Goal: Task Accomplishment & Management: Manage account settings

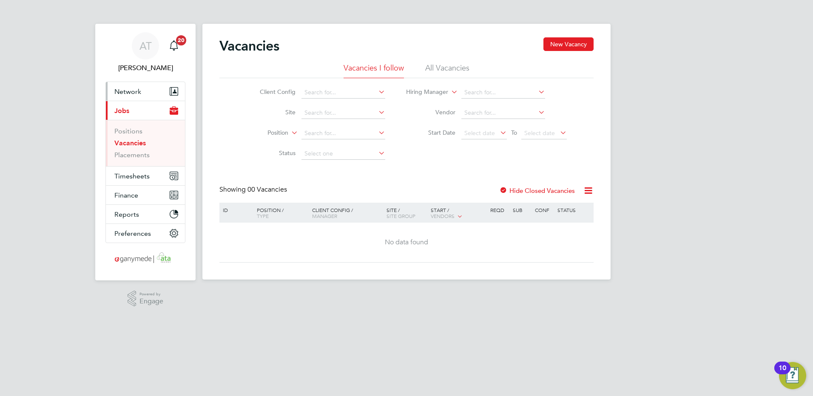
click at [124, 90] on span "Network" at bounding box center [127, 92] width 27 height 8
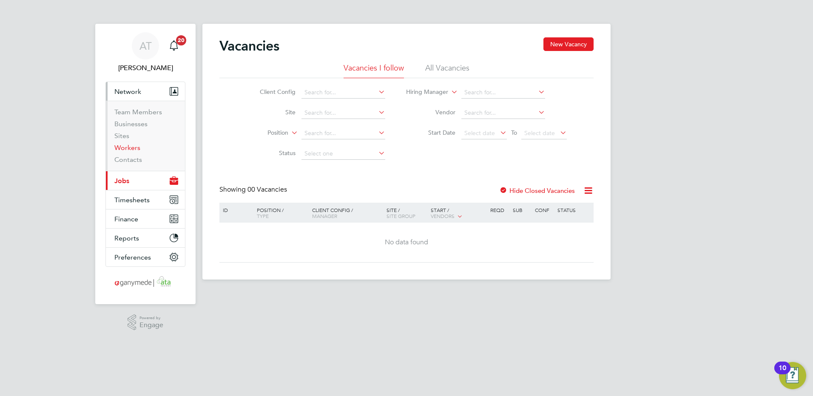
click at [125, 146] on link "Workers" at bounding box center [127, 148] width 26 height 8
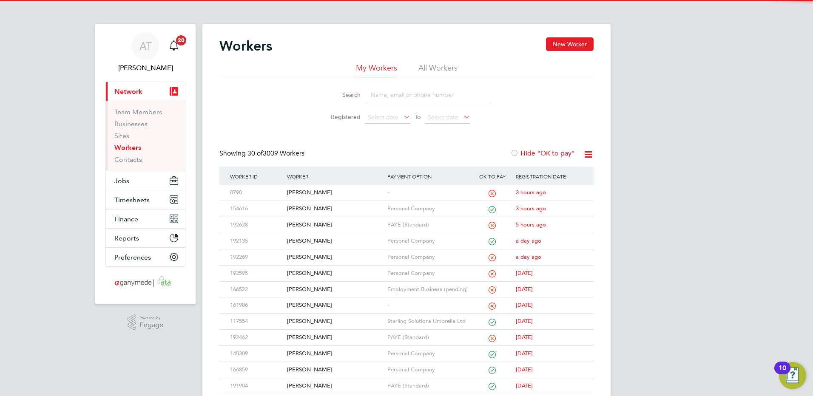
click at [384, 91] on input at bounding box center [429, 95] width 124 height 17
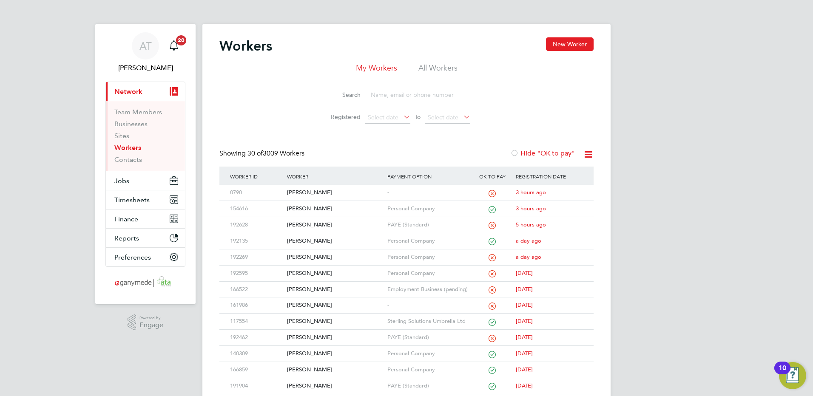
paste input "ibad.chowdhury@gmail.com"
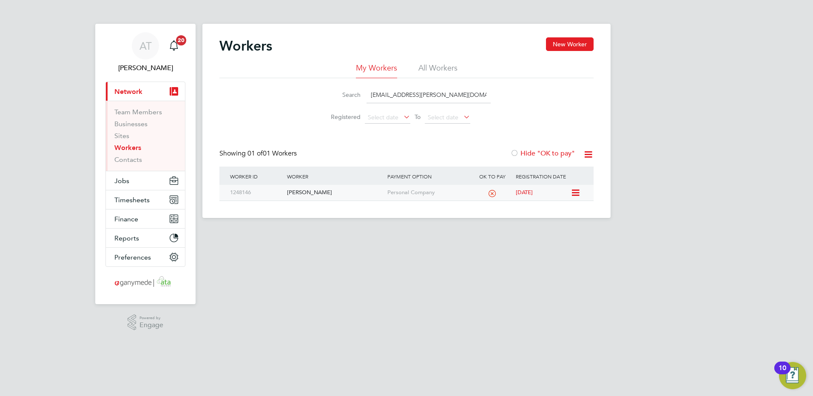
click at [311, 191] on div "Muhammad Chowdhury" at bounding box center [335, 193] width 100 height 16
drag, startPoint x: 456, startPoint y: 94, endPoint x: 280, endPoint y: 114, distance: 177.1
click at [288, 106] on div "Search ibad.chowdhury@gmail.com Registered Select date To Select date" at bounding box center [406, 103] width 374 height 50
paste input "Dave Bennett <davecbennett@hotmail.co.uk>"
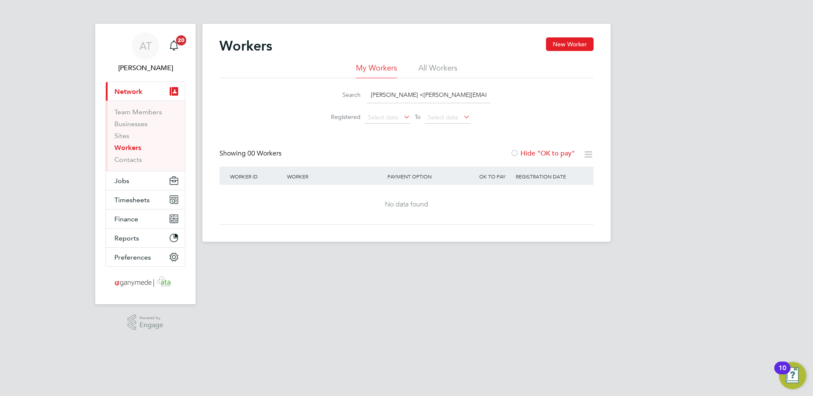
drag, startPoint x: 404, startPoint y: 94, endPoint x: 323, endPoint y: 98, distance: 81.3
click at [323, 98] on div "Search Dave Bennett <davecbennett@hotmail.co.uk>" at bounding box center [406, 95] width 168 height 17
click at [456, 94] on input "davecbennett@hotmail.co.uk>" at bounding box center [429, 95] width 124 height 17
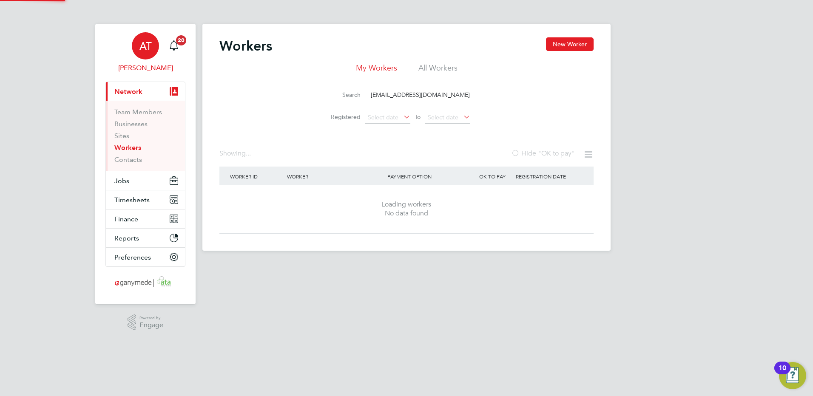
type input "[EMAIL_ADDRESS][DOMAIN_NAME]"
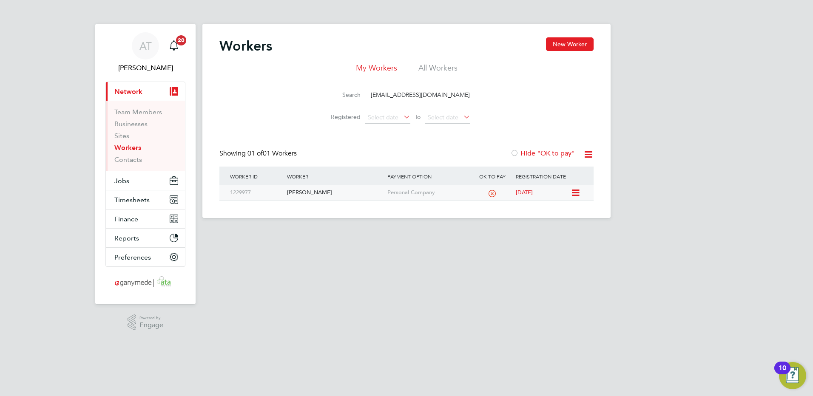
click at [295, 194] on div "[PERSON_NAME]" at bounding box center [335, 193] width 100 height 16
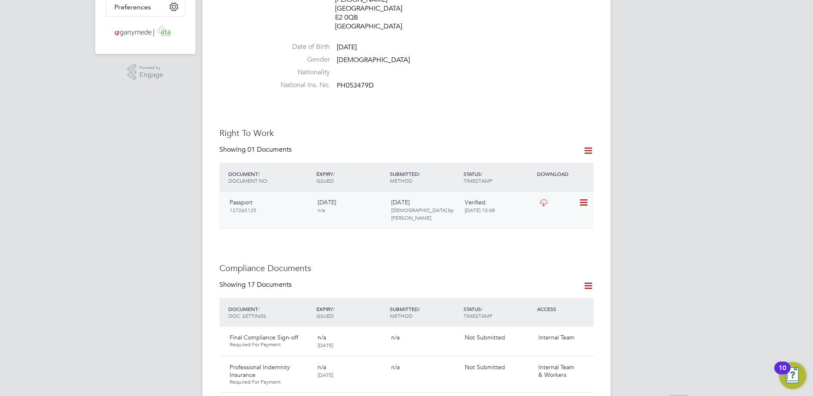
scroll to position [255, 0]
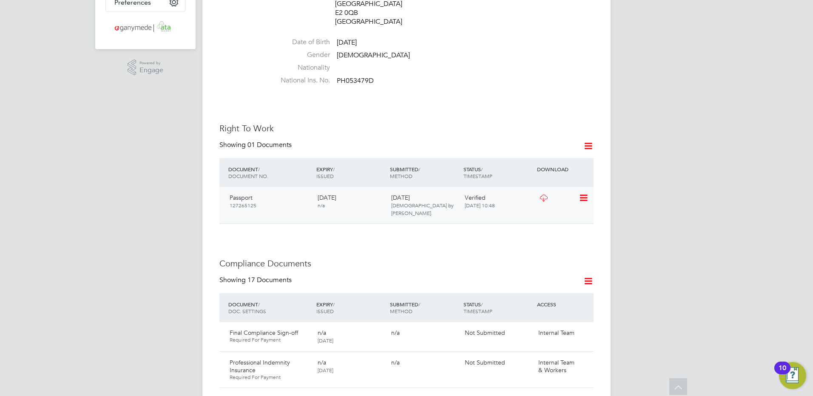
click at [582, 193] on icon at bounding box center [583, 198] width 9 height 10
drag, startPoint x: 538, startPoint y: 232, endPoint x: 472, endPoint y: 211, distance: 69.4
click at [537, 231] on li "View Details" at bounding box center [556, 233] width 63 height 12
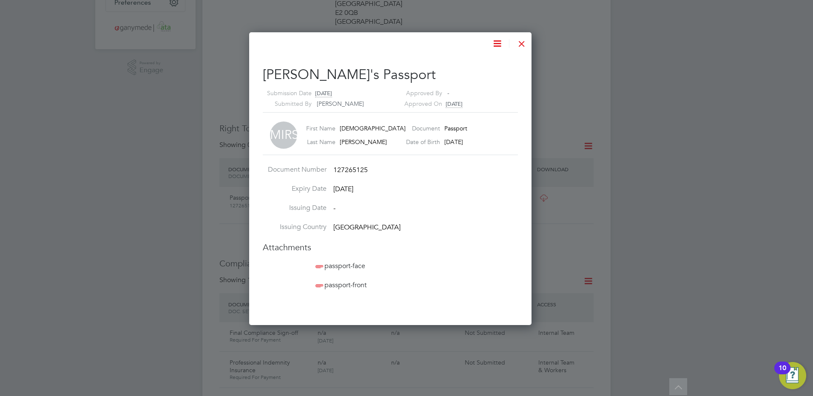
scroll to position [293, 314]
click at [341, 284] on span "passport-front" at bounding box center [340, 285] width 53 height 9
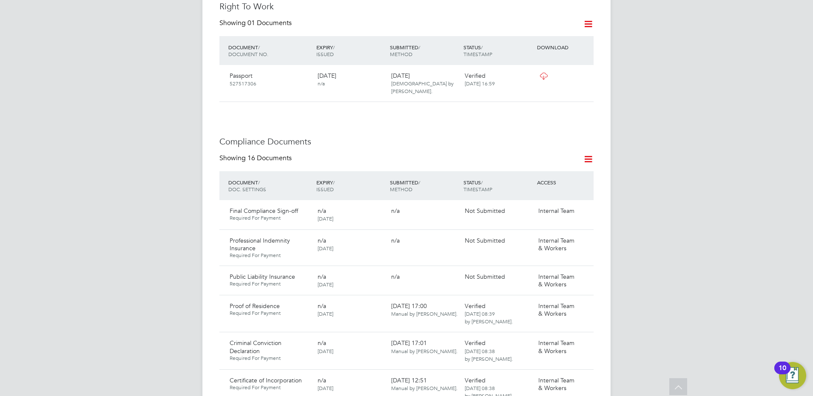
scroll to position [383, 0]
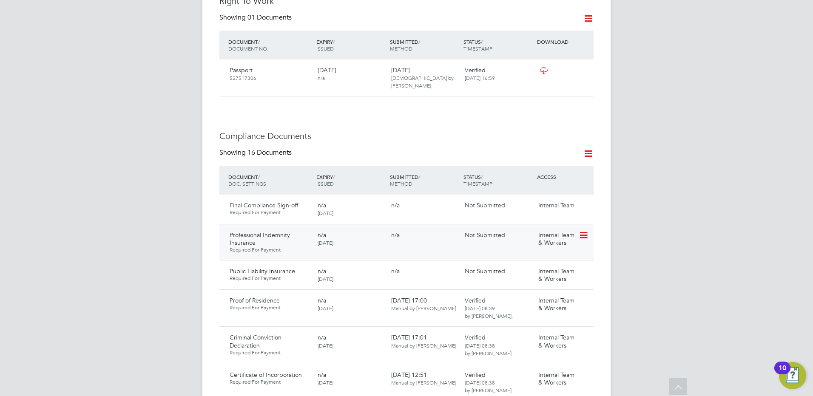
click at [584, 231] on icon at bounding box center [583, 236] width 9 height 10
click at [538, 266] on li "Delete Document" at bounding box center [556, 267] width 63 height 12
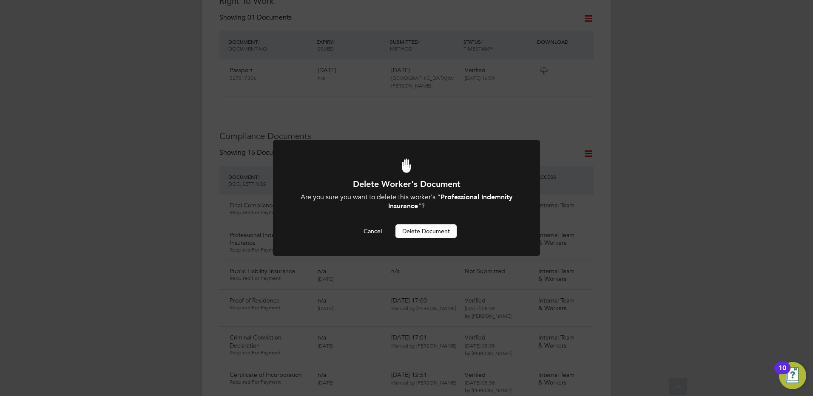
scroll to position [0, 0]
drag, startPoint x: 414, startPoint y: 230, endPoint x: 187, endPoint y: 207, distance: 228.3
click at [412, 229] on button "Delete Document" at bounding box center [426, 232] width 61 height 14
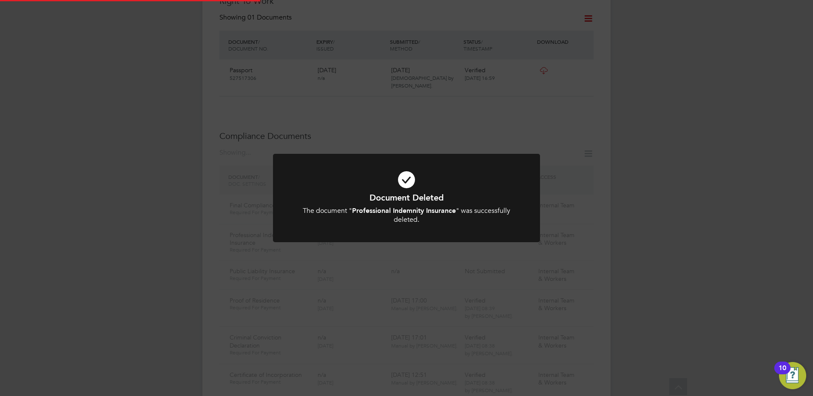
click at [154, 198] on div "Document Deleted The document " Professional Indemnity Insurance " was successf…" at bounding box center [406, 198] width 813 height 396
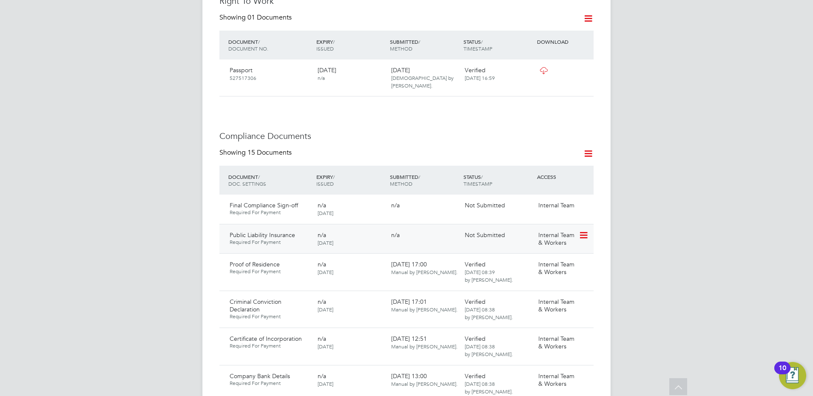
click at [581, 231] on icon at bounding box center [583, 236] width 9 height 10
drag, startPoint x: 548, startPoint y: 267, endPoint x: 514, endPoint y: 256, distance: 35.2
click at [547, 265] on li "Delete Document" at bounding box center [556, 267] width 63 height 12
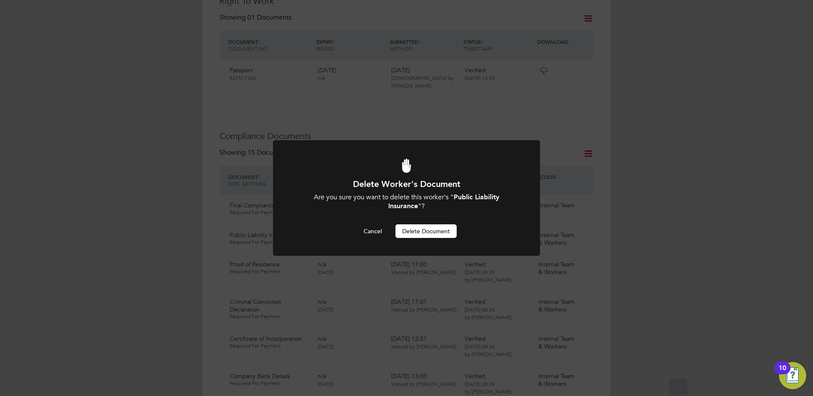
click at [424, 229] on button "Delete Document" at bounding box center [426, 232] width 61 height 14
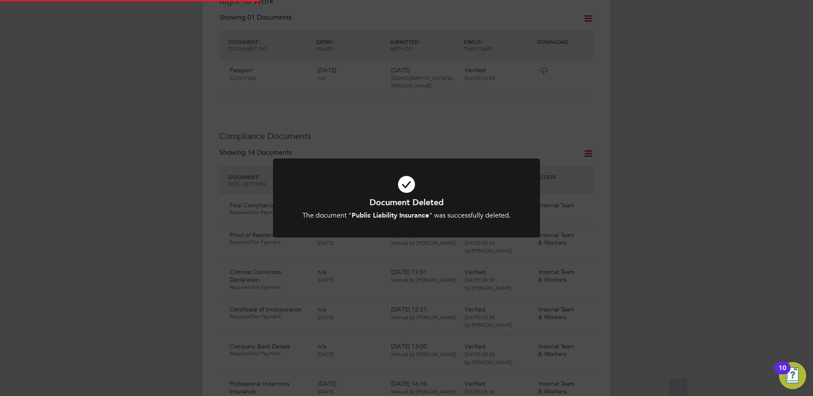
click at [77, 189] on div "Document Deleted The document " Public Liability Insurance " was successfully d…" at bounding box center [406, 198] width 813 height 396
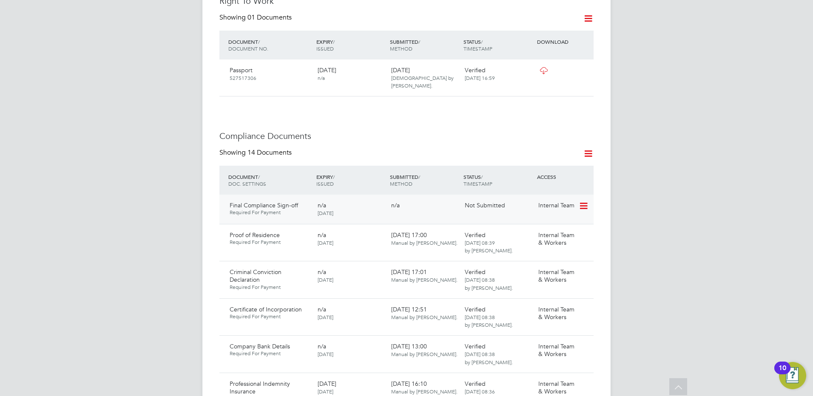
drag, startPoint x: 584, startPoint y: 179, endPoint x: 581, endPoint y: 184, distance: 5.7
click at [584, 201] on icon at bounding box center [583, 206] width 9 height 10
click at [544, 224] on li "Delete Document" at bounding box center [558, 225] width 60 height 12
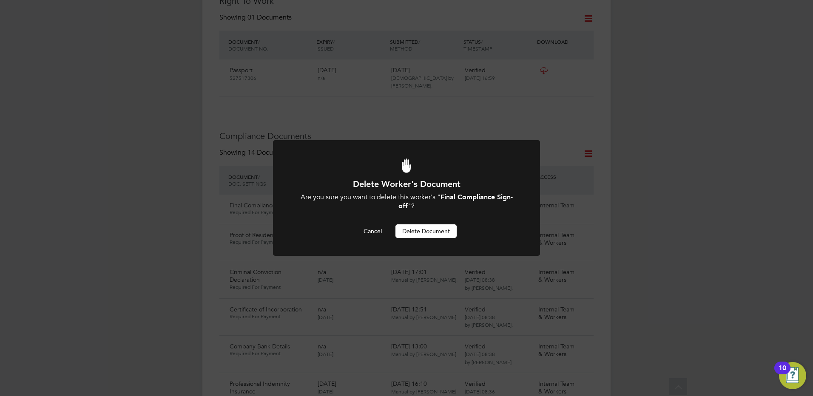
drag, startPoint x: 428, startPoint y: 229, endPoint x: 402, endPoint y: 229, distance: 26.4
click at [424, 229] on button "Delete Document" at bounding box center [426, 232] width 61 height 14
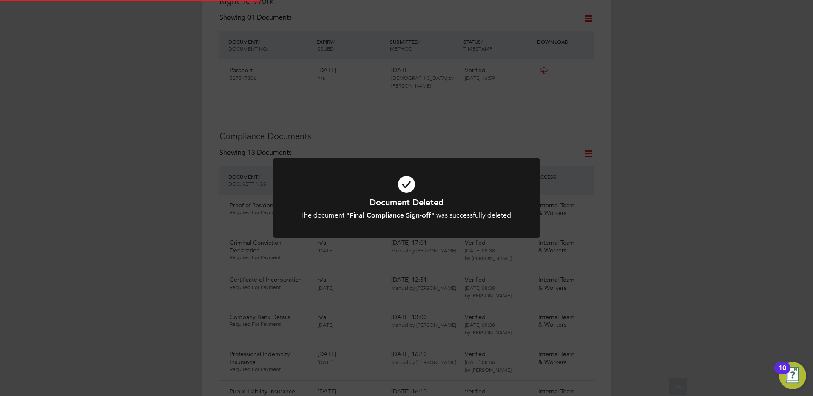
drag, startPoint x: 168, startPoint y: 215, endPoint x: 144, endPoint y: 215, distance: 23.4
click at [167, 215] on div "Document Deleted The document " Final Compliance Sign-off " was successfully de…" at bounding box center [406, 198] width 813 height 396
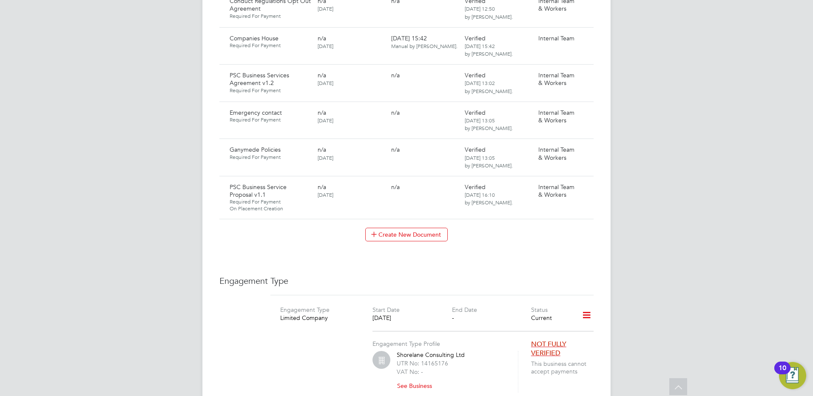
scroll to position [893, 0]
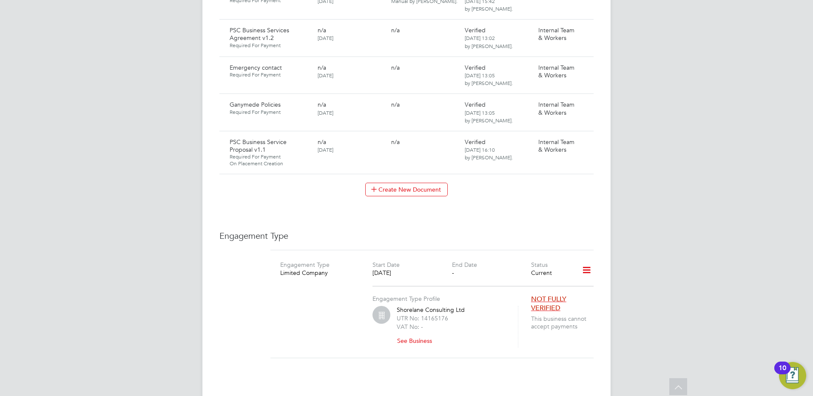
click at [587, 261] on icon at bounding box center [586, 271] width 15 height 20
click at [504, 268] on li "Edit Engagement Type" at bounding box center [541, 270] width 97 height 12
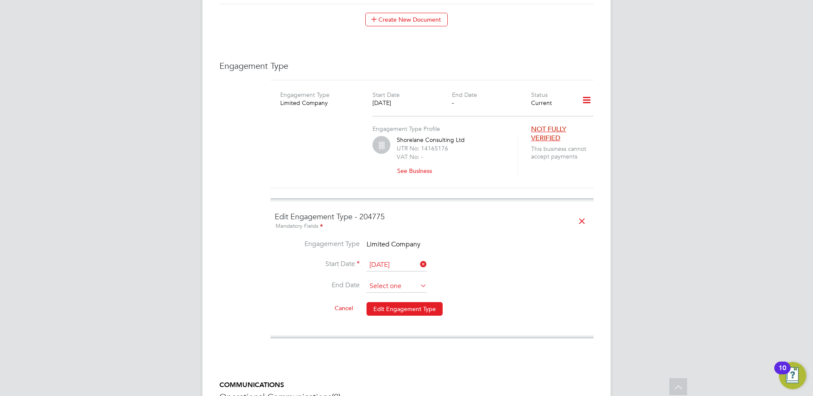
scroll to position [313, 0]
click at [377, 280] on input at bounding box center [397, 286] width 60 height 13
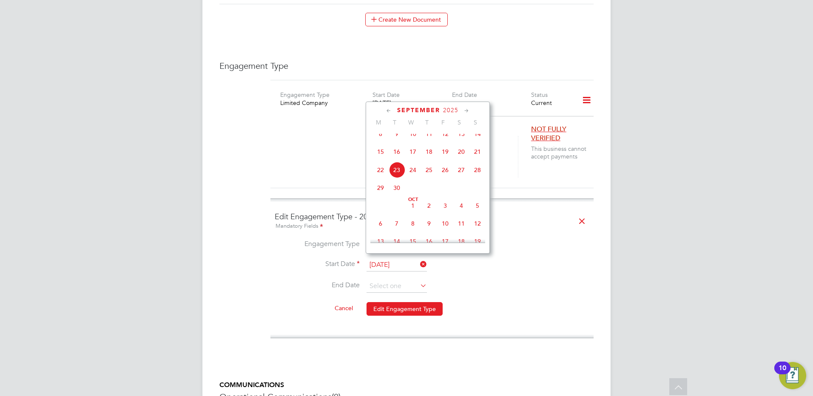
click at [387, 111] on icon at bounding box center [389, 110] width 8 height 9
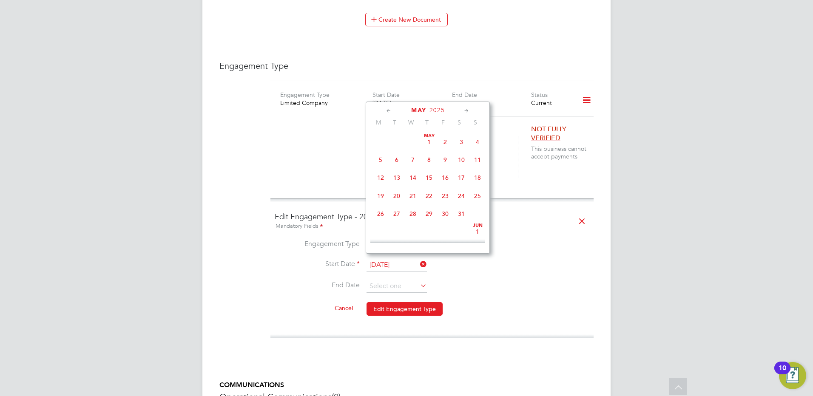
click at [387, 111] on icon at bounding box center [389, 110] width 8 height 9
click at [432, 109] on div "[DATE]" at bounding box center [427, 110] width 115 height 8
click at [441, 110] on span "2025" at bounding box center [440, 110] width 15 height 7
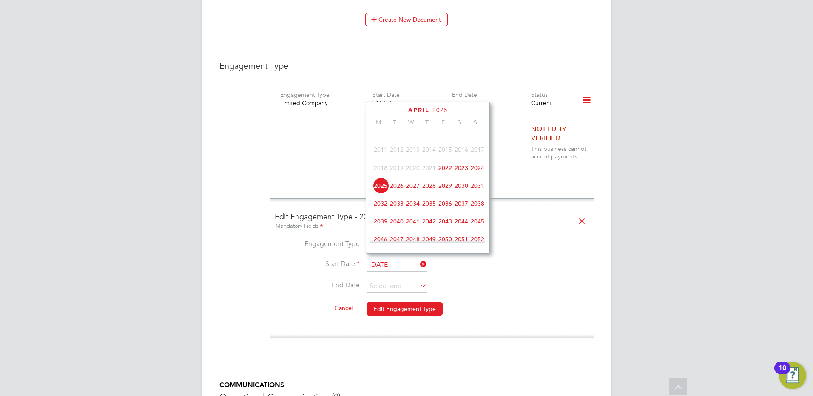
click at [446, 173] on span "2022" at bounding box center [445, 168] width 16 height 16
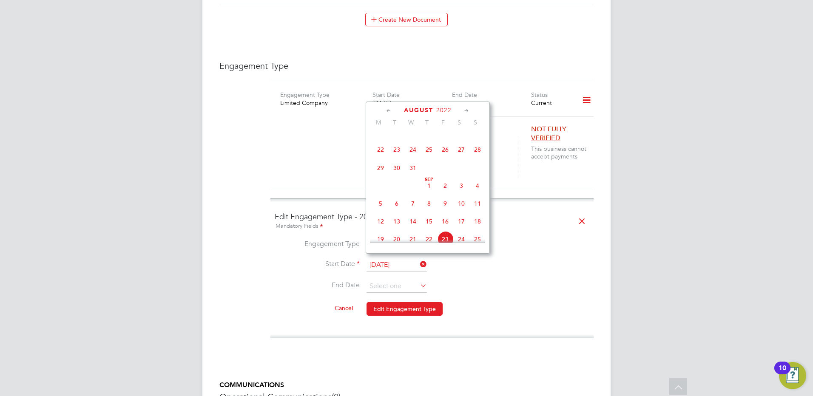
click at [381, 210] on span "5" at bounding box center [381, 204] width 16 height 16
type input "[DATE]"
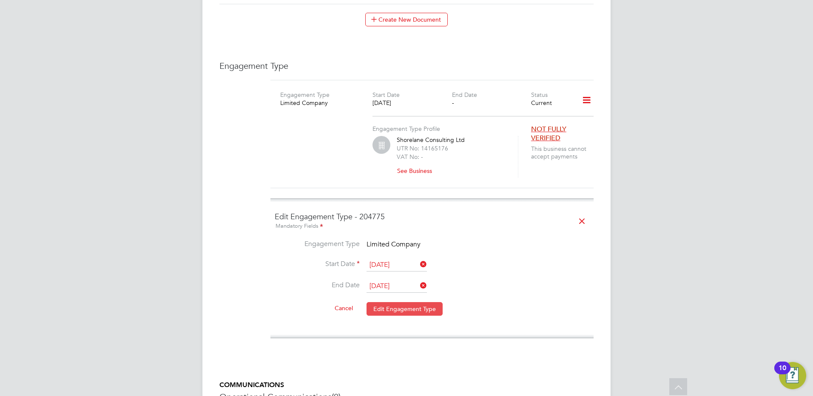
drag, startPoint x: 397, startPoint y: 282, endPoint x: 373, endPoint y: 280, distance: 24.0
click at [396, 302] on button "Edit Engagement Type" at bounding box center [405, 309] width 76 height 14
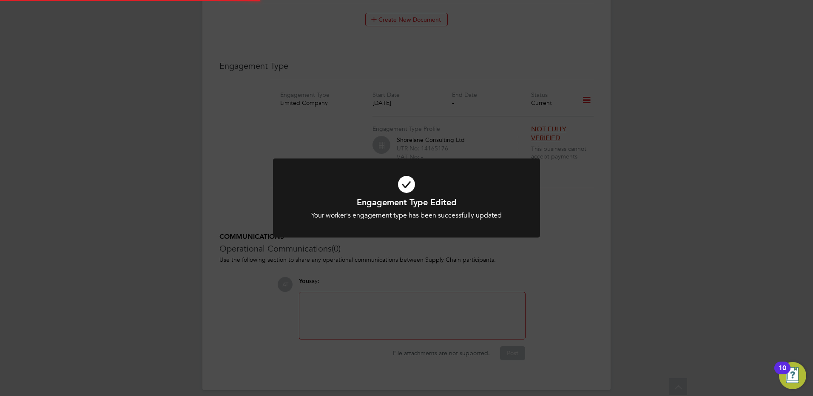
scroll to position [1045, 0]
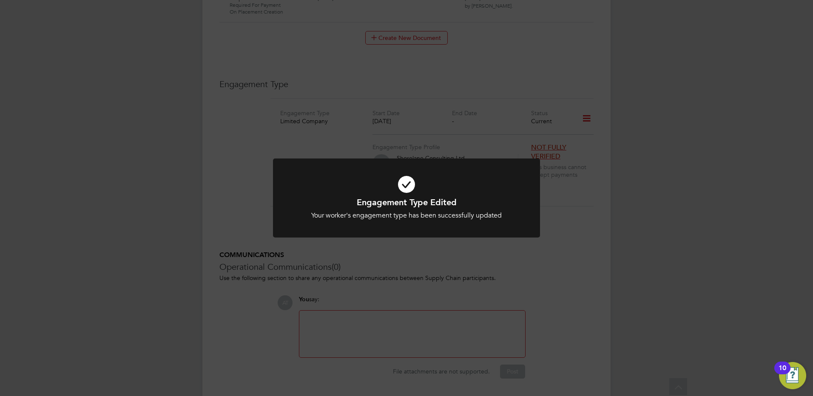
click at [248, 168] on div "Engagement Type Edited Your worker's engagement type has been successfully upda…" at bounding box center [406, 198] width 813 height 396
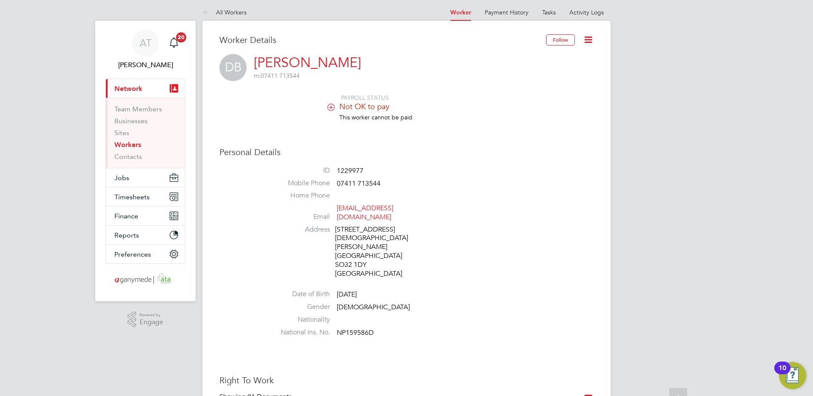
scroll to position [0, 0]
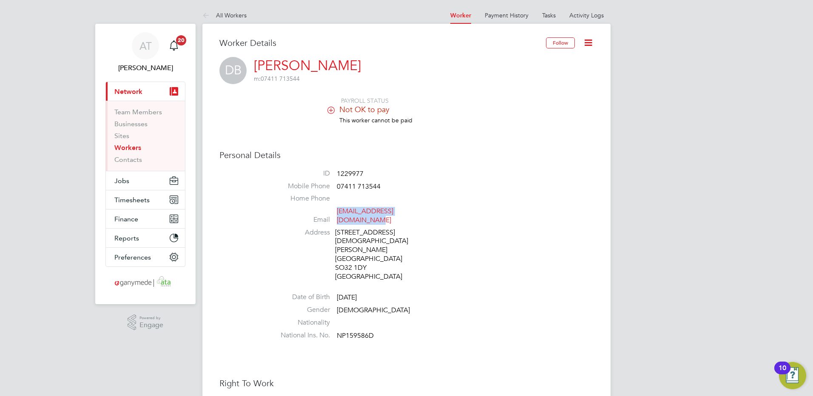
drag, startPoint x: 435, startPoint y: 212, endPoint x: 337, endPoint y: 216, distance: 97.5
click at [337, 216] on li "Email [PERSON_NAME][EMAIL_ADDRESS][DOMAIN_NAME]" at bounding box center [432, 217] width 323 height 21
copy link "[EMAIL_ADDRESS][DOMAIN_NAME]"
